Goal: Information Seeking & Learning: Learn about a topic

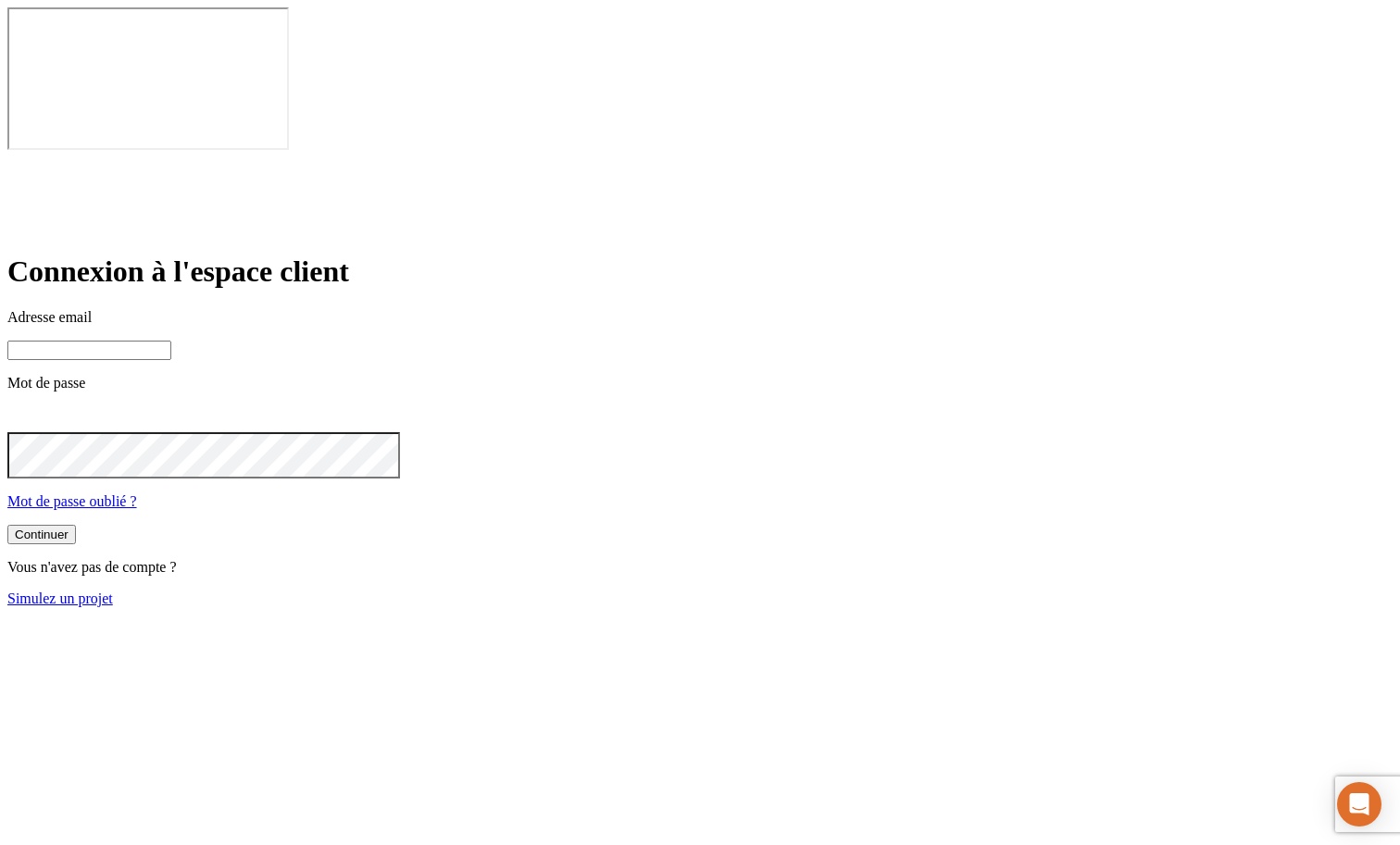
click at [171, 341] on input at bounding box center [89, 350] width 164 height 19
paste input "[PERSON_NAME][DOMAIN_NAME][EMAIL_ADDRESS][DOMAIN_NAME]"
paste input "2988"
type input "[PERSON_NAME][DOMAIN_NAME][EMAIL_ADDRESS][DOMAIN_NAME]"
click at [76, 525] on button "Continuer" at bounding box center [42, 535] width 69 height 19
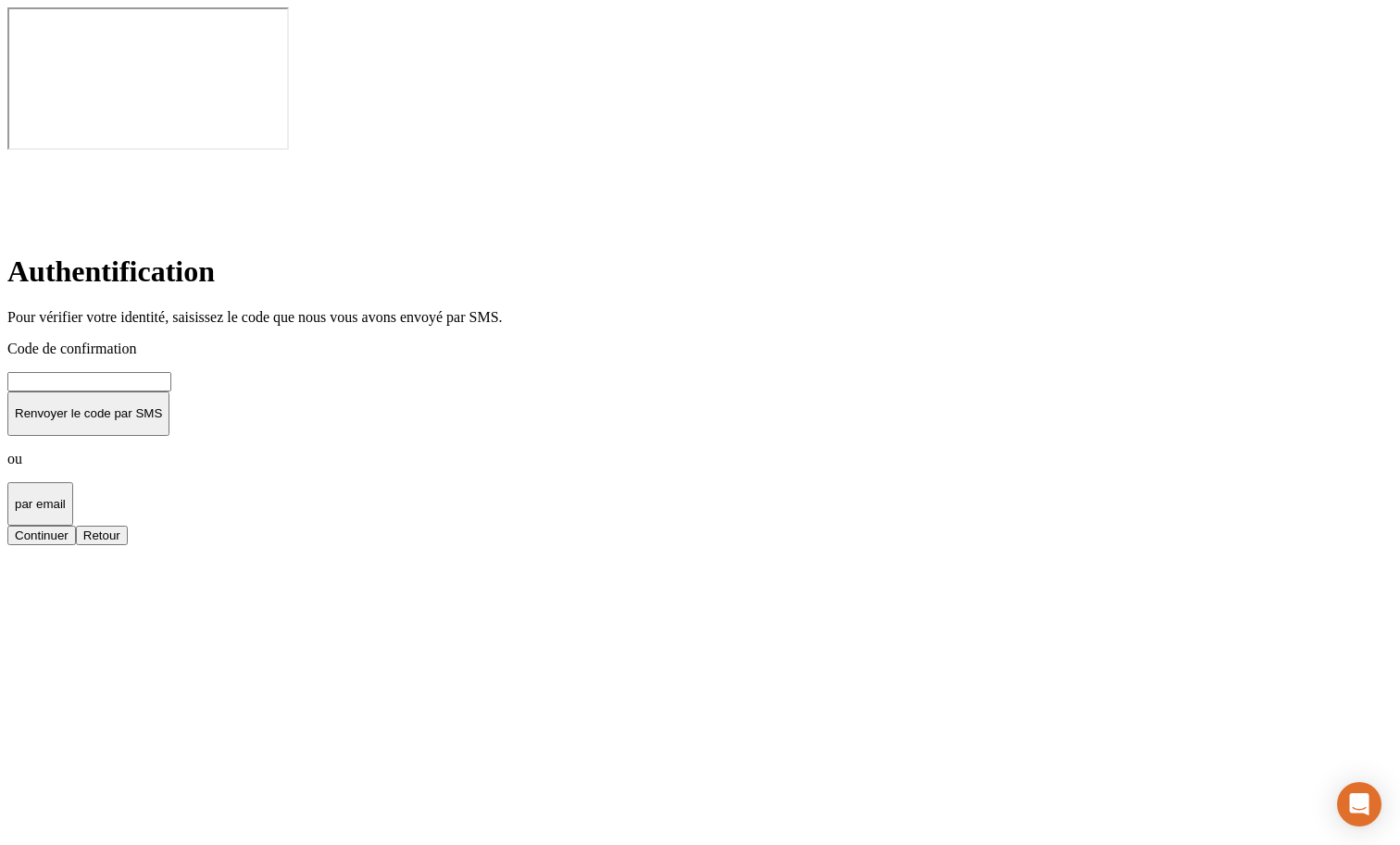
click at [594, 351] on div "Code de confirmation Renvoyer le code par SMS ou par email" at bounding box center [700, 433] width 1386 height 186
click at [171, 372] on input at bounding box center [89, 382] width 164 height 19
type input "000000"
click at [76, 526] on button "Continuer" at bounding box center [42, 536] width 69 height 19
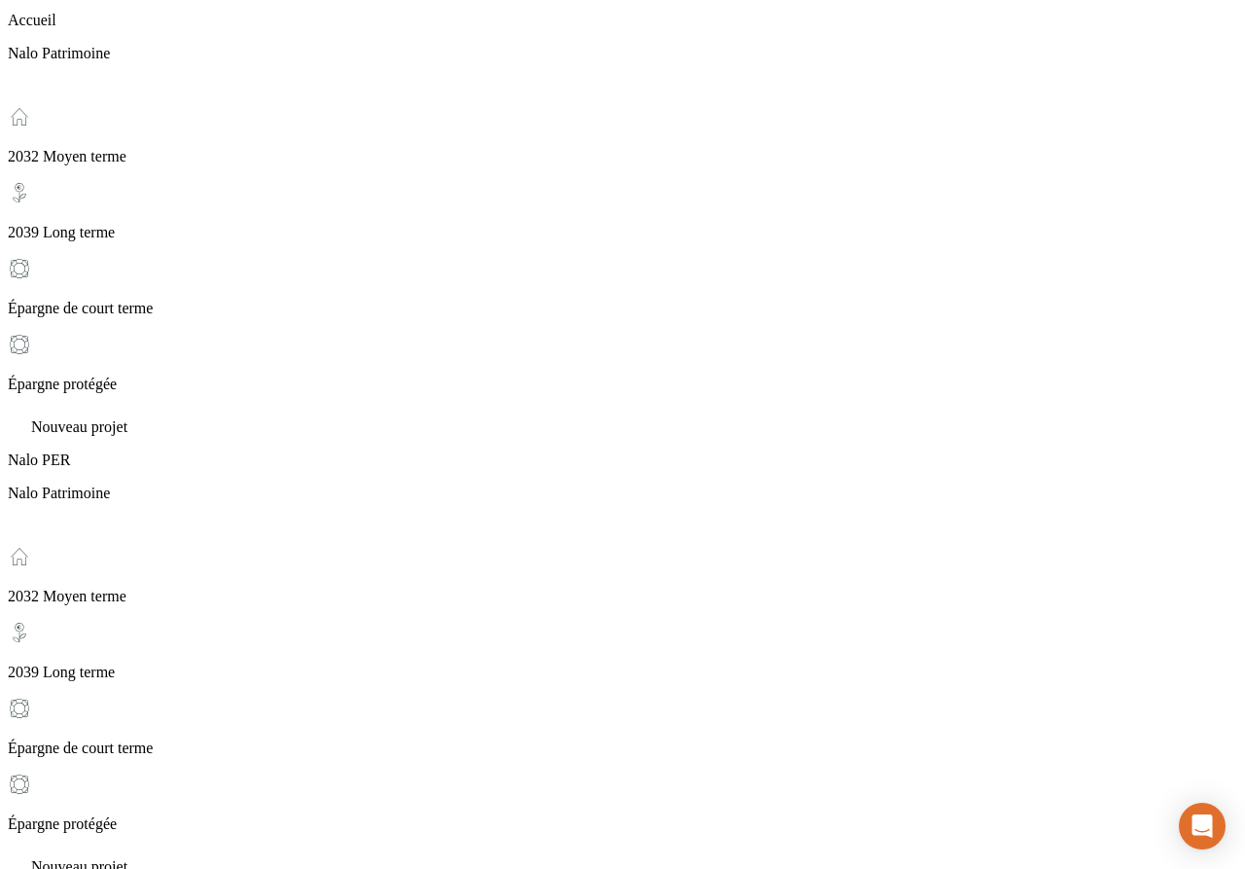
scroll to position [331, 0]
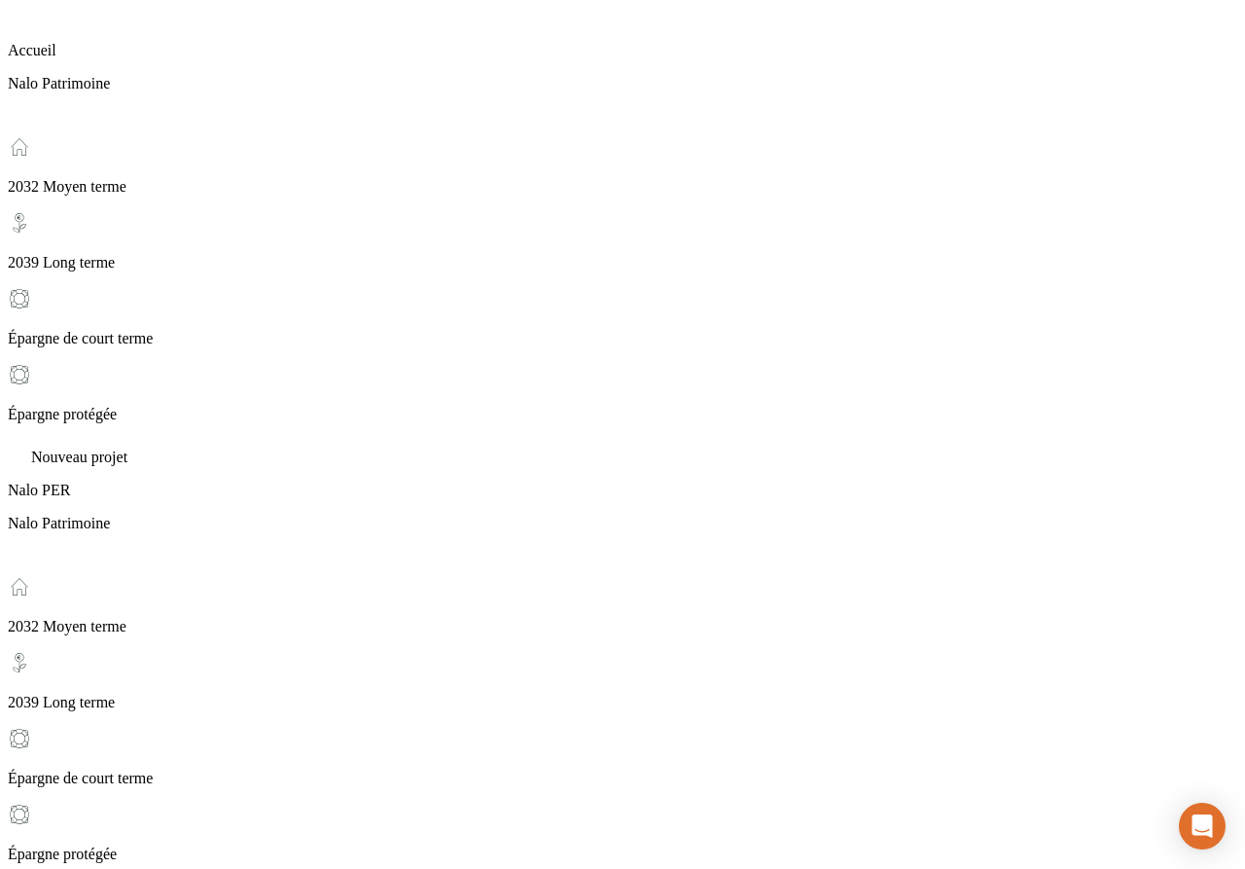
scroll to position [23, 0]
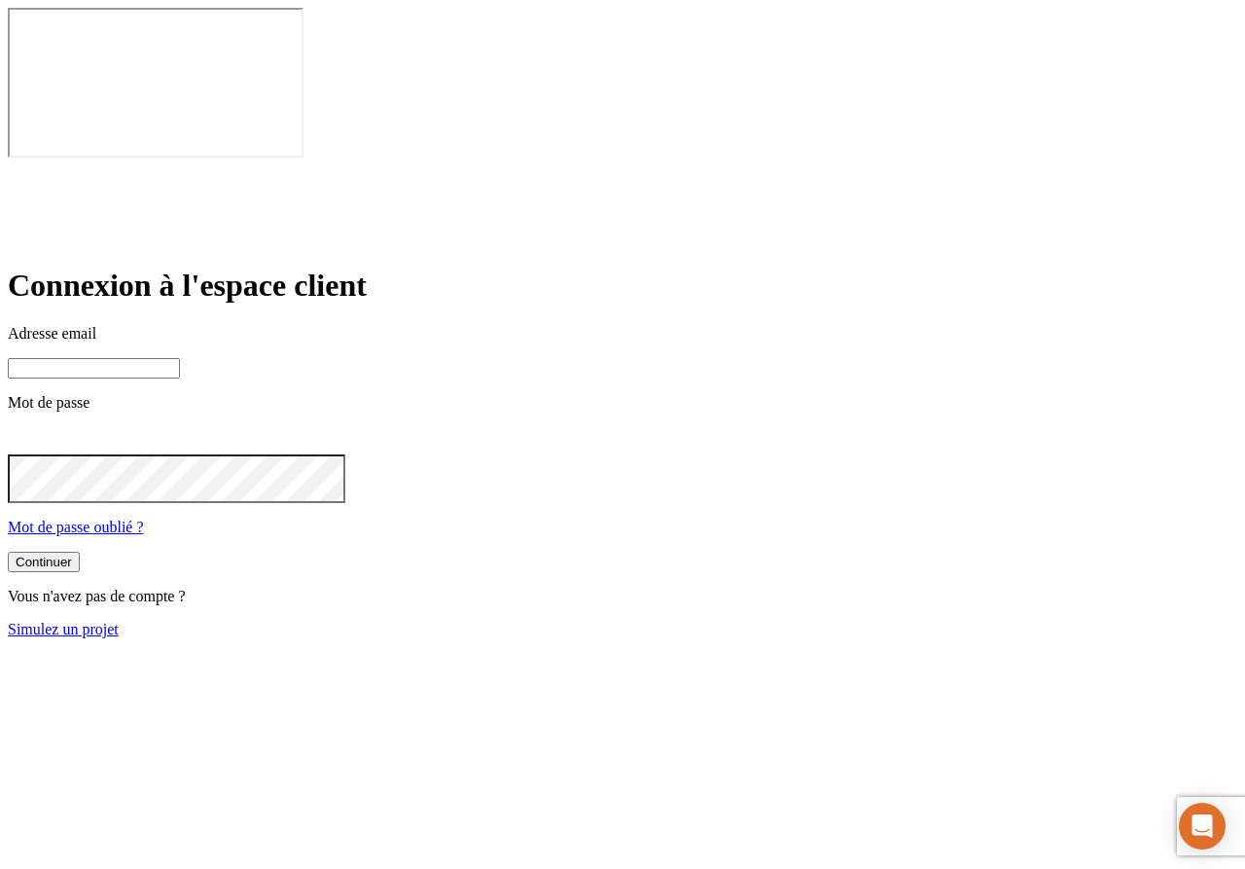
click at [180, 358] on input at bounding box center [94, 368] width 172 height 20
paste input "[PERSON_NAME][DOMAIN_NAME][EMAIL_ADDRESS][DOMAIN_NAME]"
type input "[PERSON_NAME][DOMAIN_NAME][EMAIL_ADDRESS][DOMAIN_NAME]"
click at [80, 554] on button "Continuer" at bounding box center [44, 564] width 72 height 20
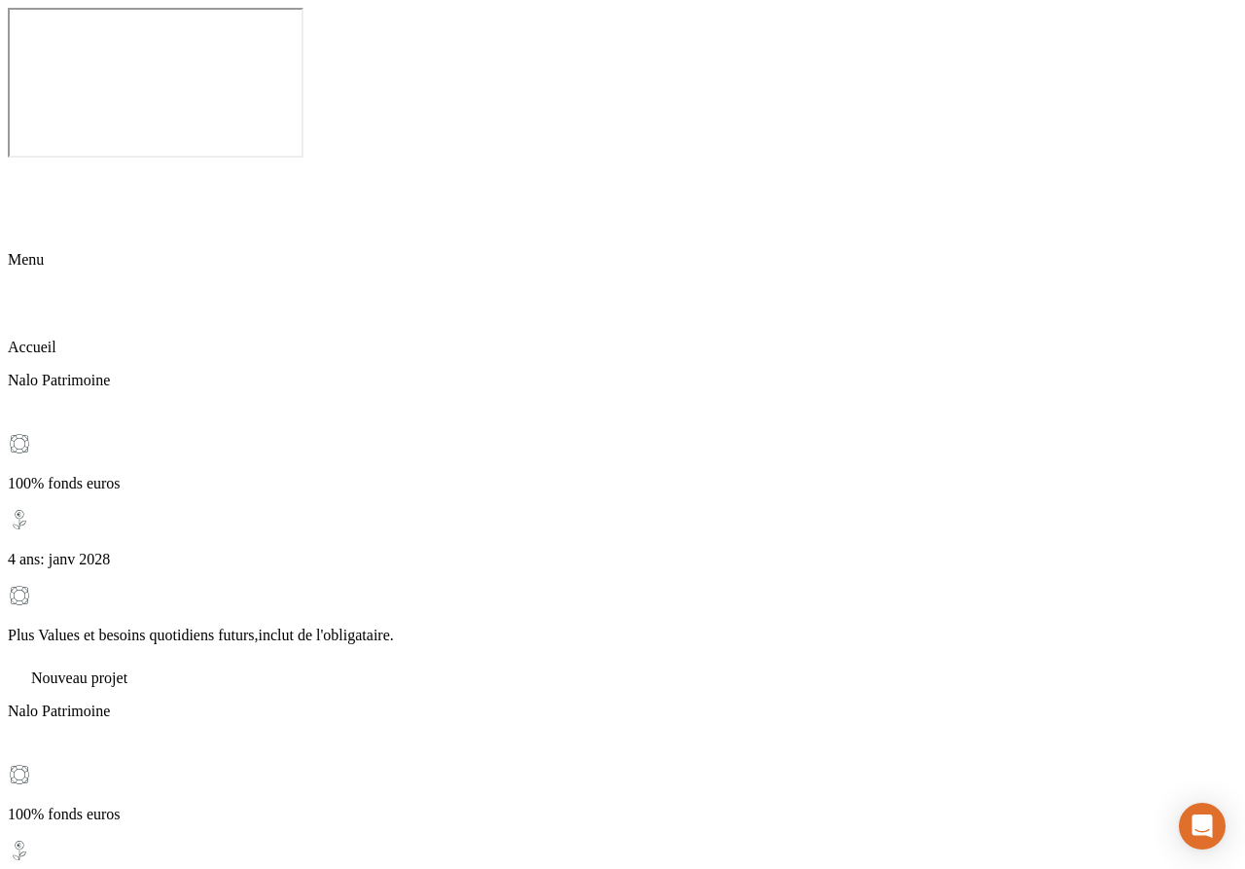
drag, startPoint x: 356, startPoint y: 49, endPoint x: 509, endPoint y: 97, distance: 160.3
